Goal: Navigation & Orientation: Find specific page/section

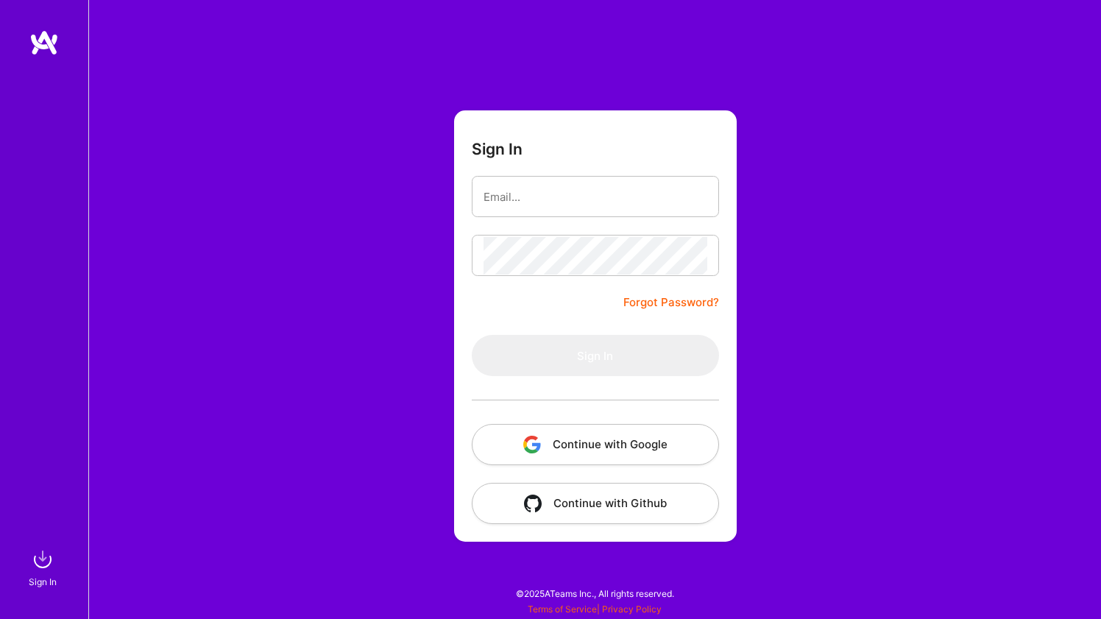
click at [598, 438] on button "Continue with Google" at bounding box center [595, 444] width 247 height 41
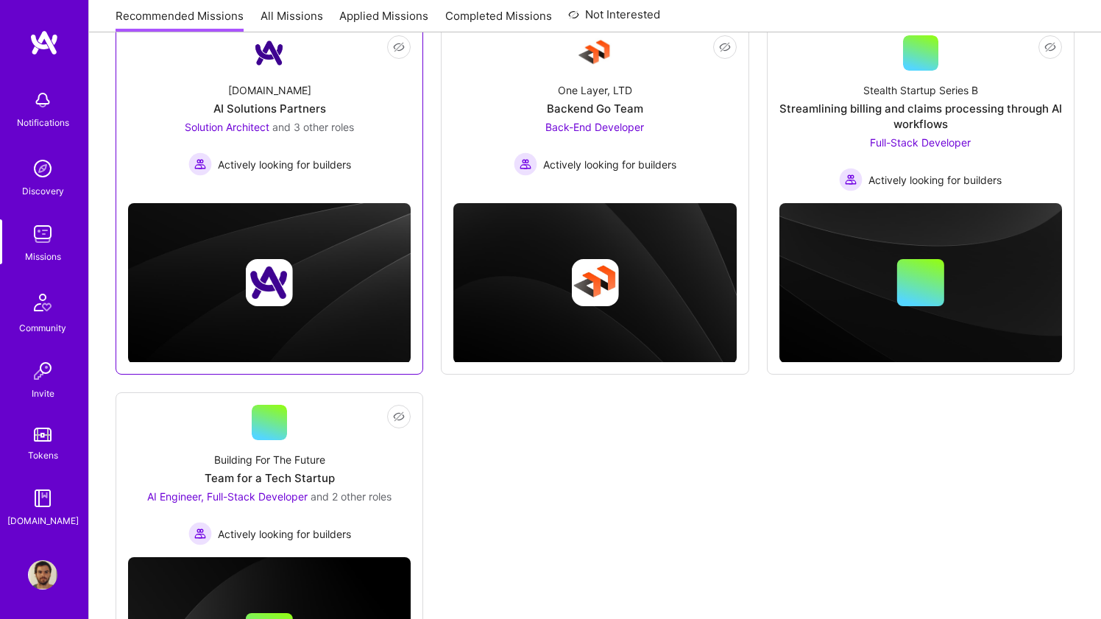
scroll to position [112, 0]
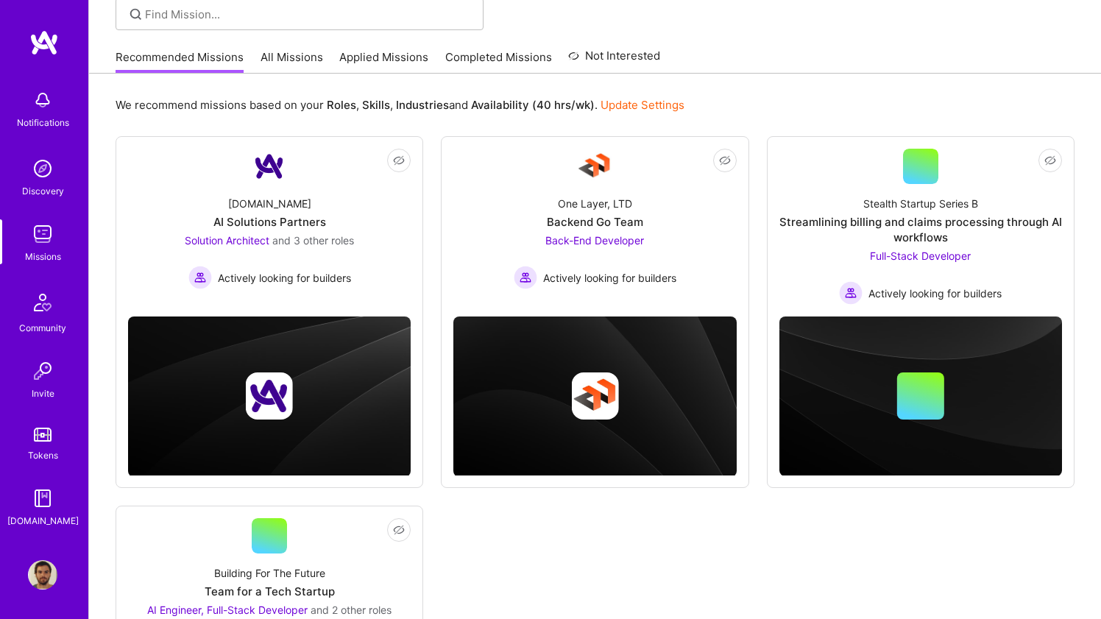
click at [401, 50] on link "Applied Missions" at bounding box center [383, 61] width 89 height 24
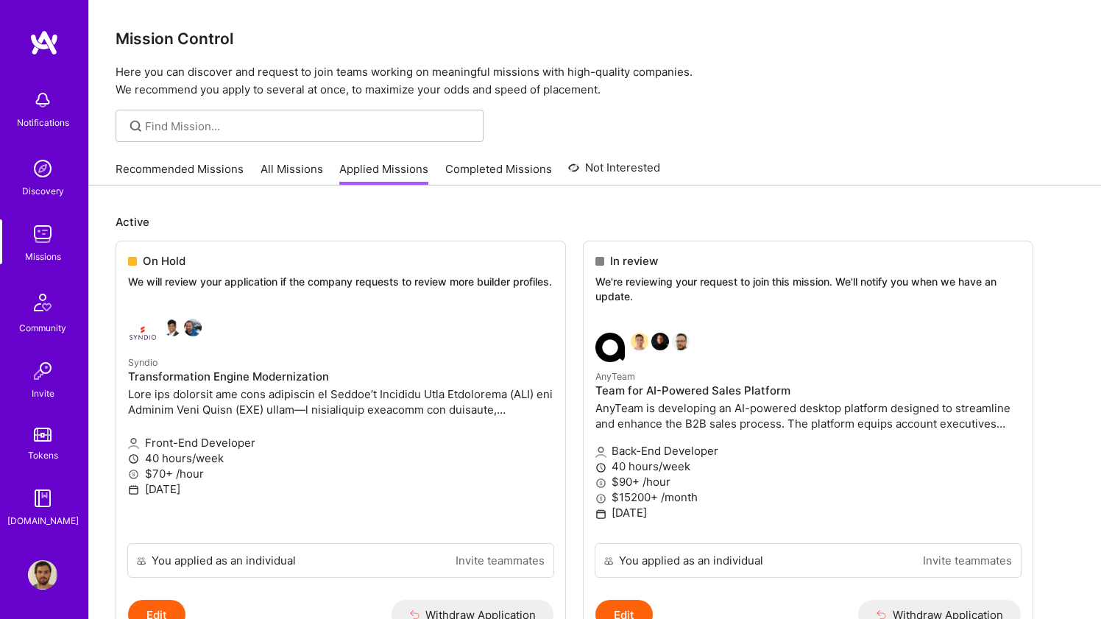
click at [276, 170] on link "All Missions" at bounding box center [291, 173] width 63 height 24
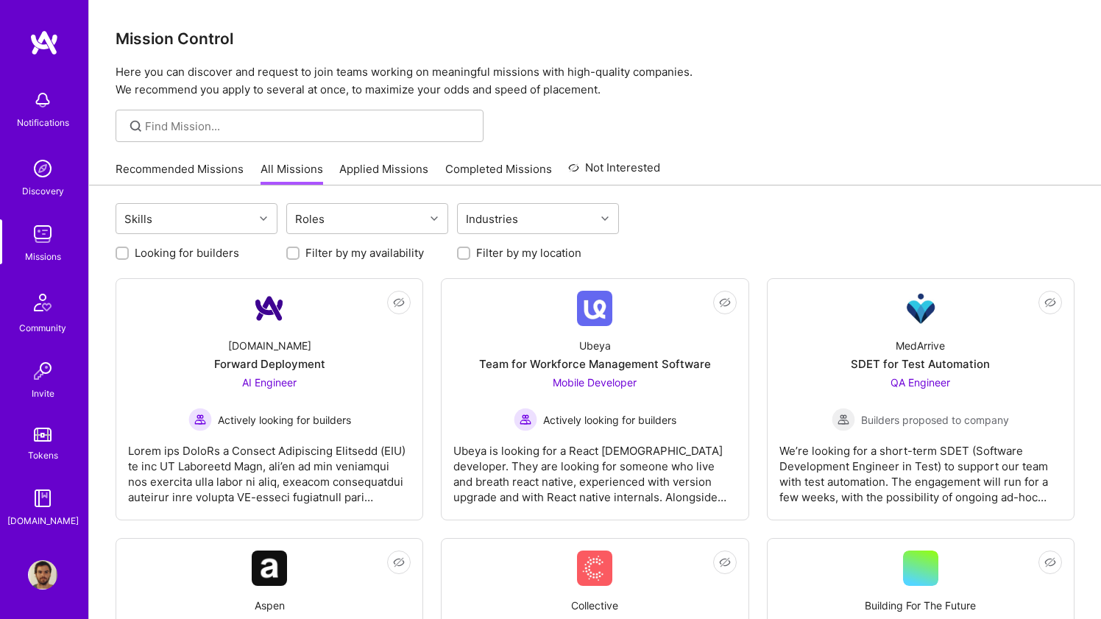
click at [41, 95] on img at bounding box center [42, 99] width 29 height 29
click at [52, 32] on img at bounding box center [43, 42] width 29 height 26
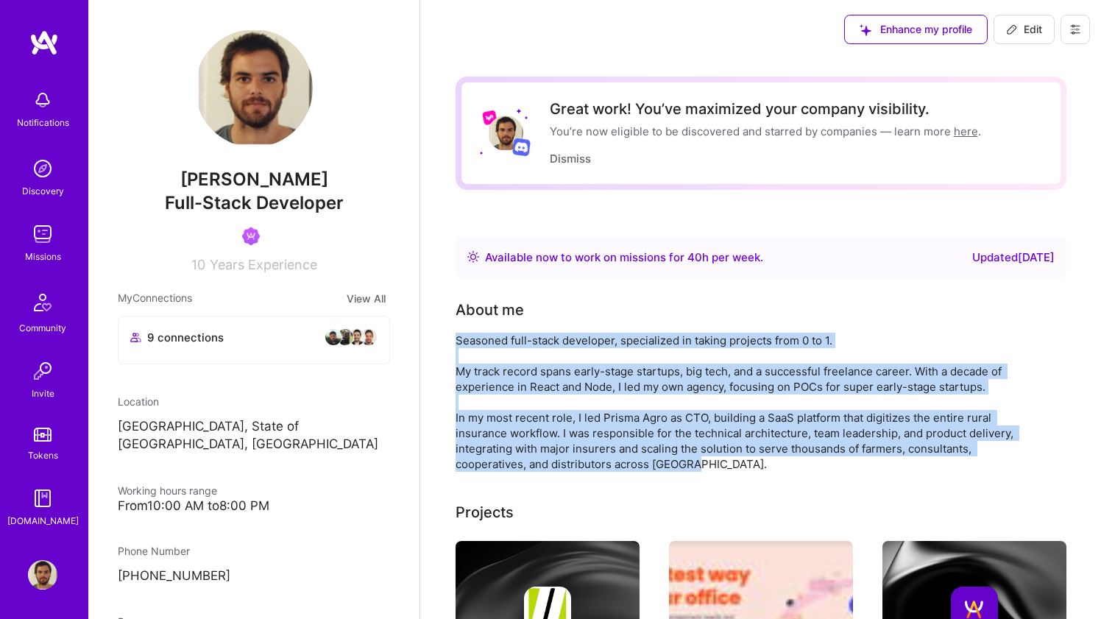
copy div "Seasoned full-stack developer, specialized in taking projects from 0 to 1. My t…"
